Goal: Information Seeking & Learning: Learn about a topic

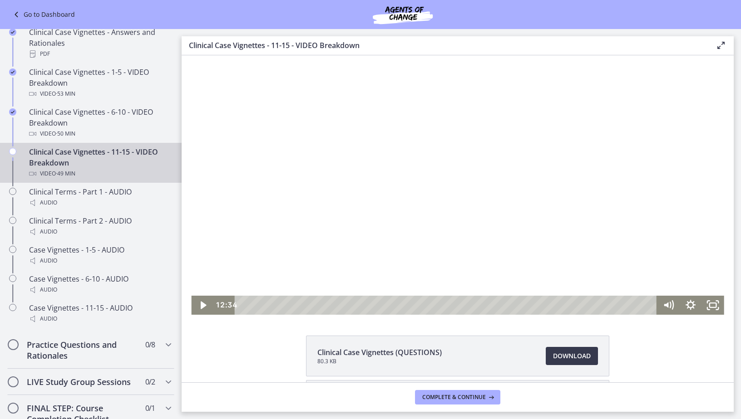
click at [394, 188] on div at bounding box center [457, 185] width 532 height 260
click at [460, 305] on div "26:29" at bounding box center [447, 305] width 409 height 19
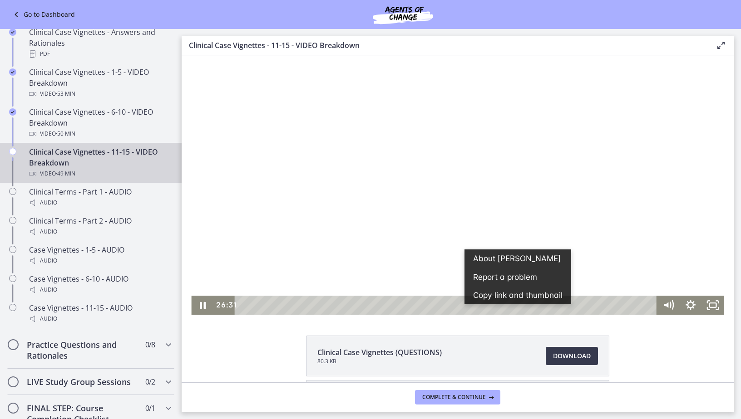
click at [489, 303] on button "Copy link and thumbnail" at bounding box center [517, 295] width 107 height 18
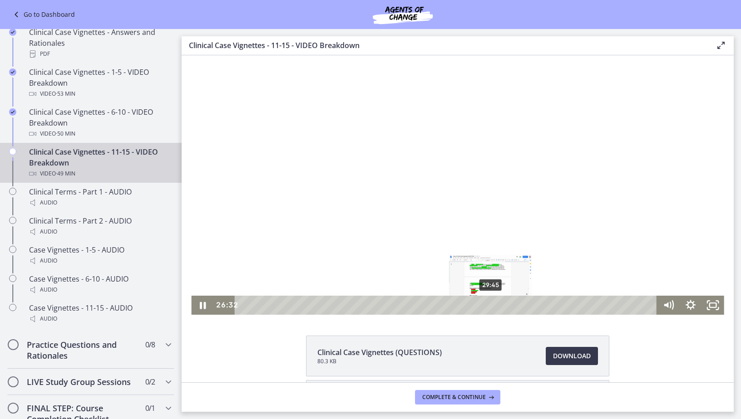
click at [489, 303] on div "29:45" at bounding box center [447, 305] width 409 height 19
click at [500, 303] on div "31:17" at bounding box center [447, 305] width 409 height 19
click at [542, 306] on div "36:14" at bounding box center [447, 305] width 409 height 19
click at [548, 303] on div "37:03" at bounding box center [447, 305] width 409 height 19
click at [574, 303] on div "40:09" at bounding box center [447, 305] width 409 height 19
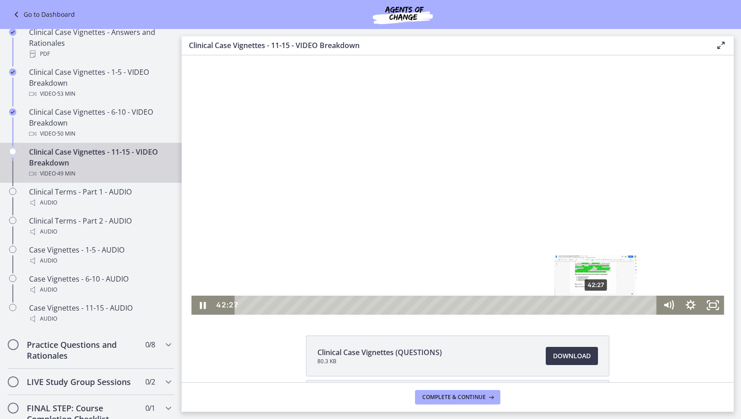
click at [593, 305] on div "42:27" at bounding box center [447, 305] width 409 height 19
click at [631, 304] on div "46:58" at bounding box center [447, 305] width 409 height 19
click at [638, 302] on div "47:50" at bounding box center [447, 305] width 409 height 19
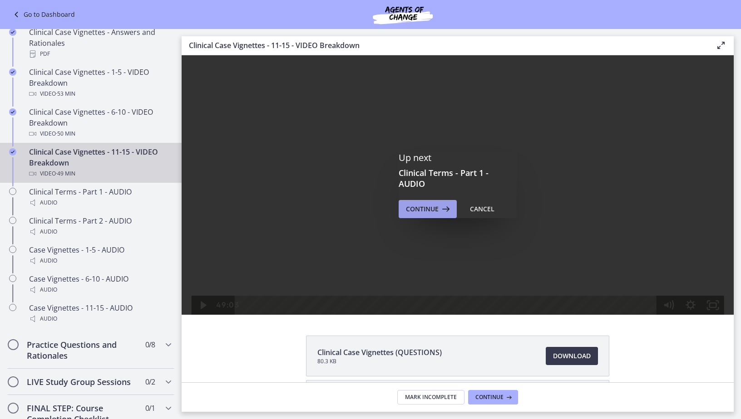
click at [439, 203] on button "Continue" at bounding box center [428, 209] width 58 height 18
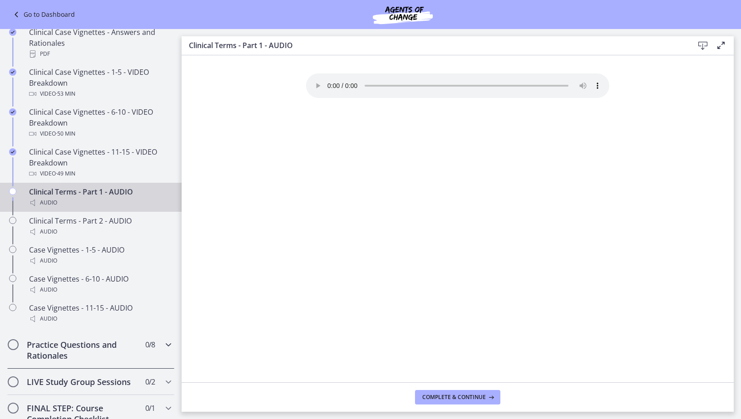
click at [163, 350] on icon "Chapters" at bounding box center [168, 345] width 11 height 11
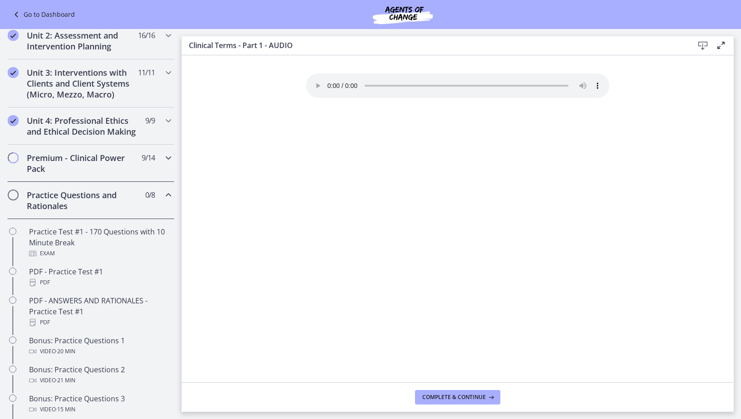
scroll to position [272, 0]
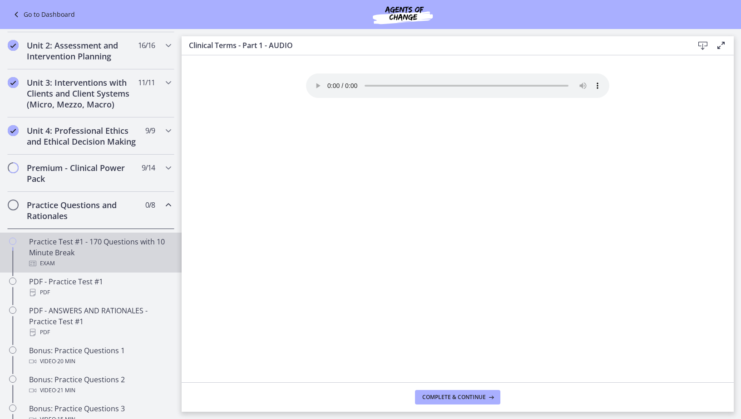
click at [38, 255] on div "Practice Test #1 - 170 Questions with 10 Minute Break Exam" at bounding box center [100, 253] width 142 height 33
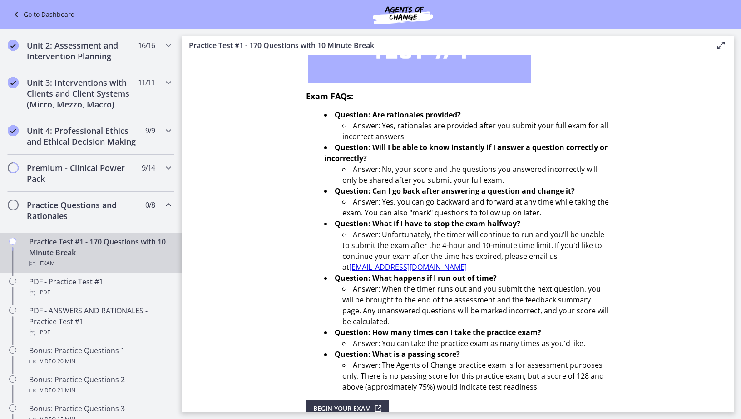
scroll to position [255, 0]
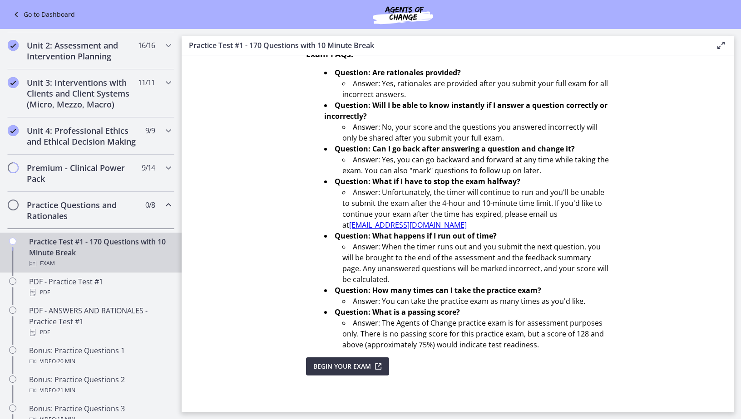
click at [345, 365] on span "Begin Your Exam" at bounding box center [342, 366] width 58 height 11
